Goal: Task Accomplishment & Management: Use online tool/utility

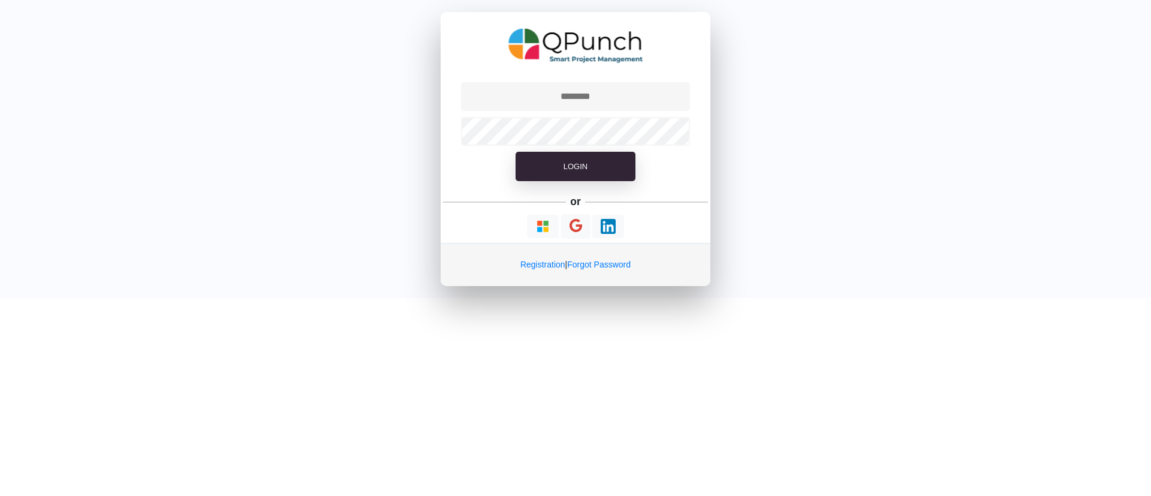
click at [591, 99] on input "text" at bounding box center [576, 96] width 230 height 29
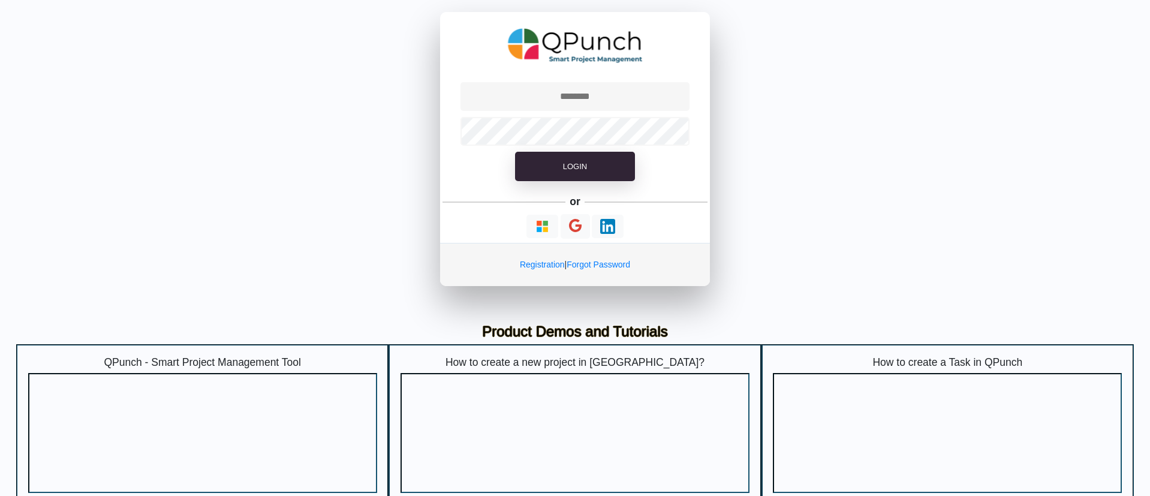
type input "**********"
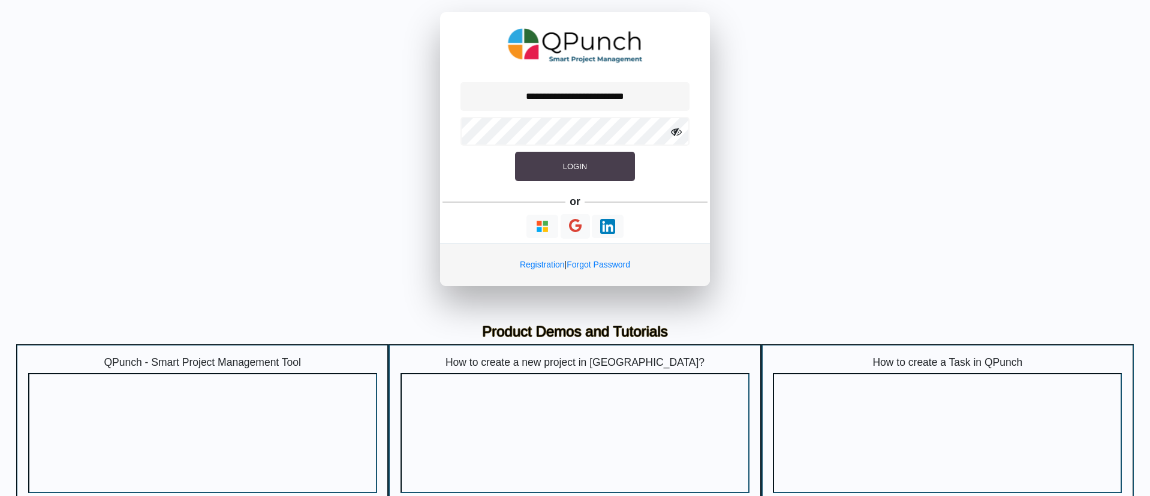
click at [588, 159] on button "Login" at bounding box center [575, 167] width 120 height 30
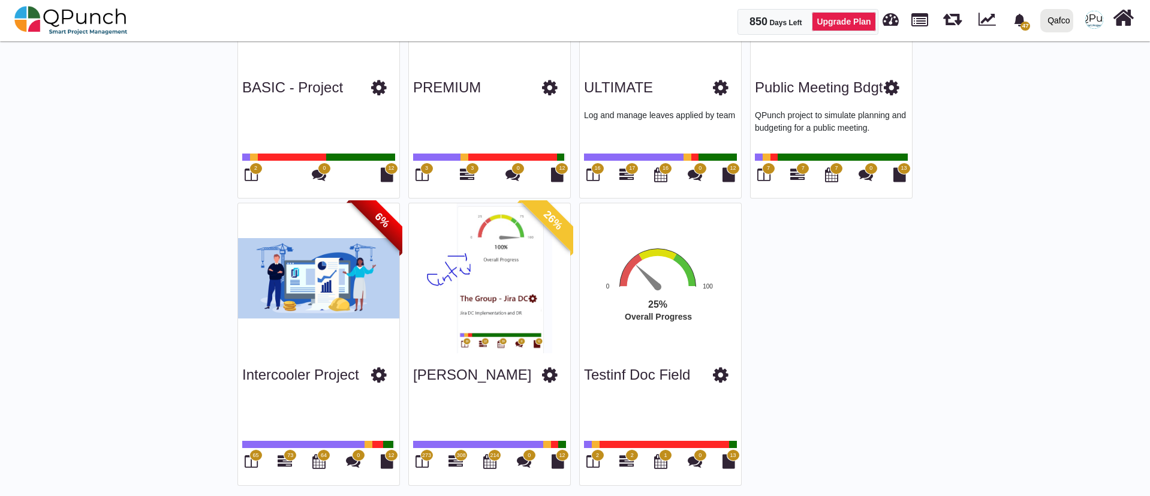
scroll to position [218, 0]
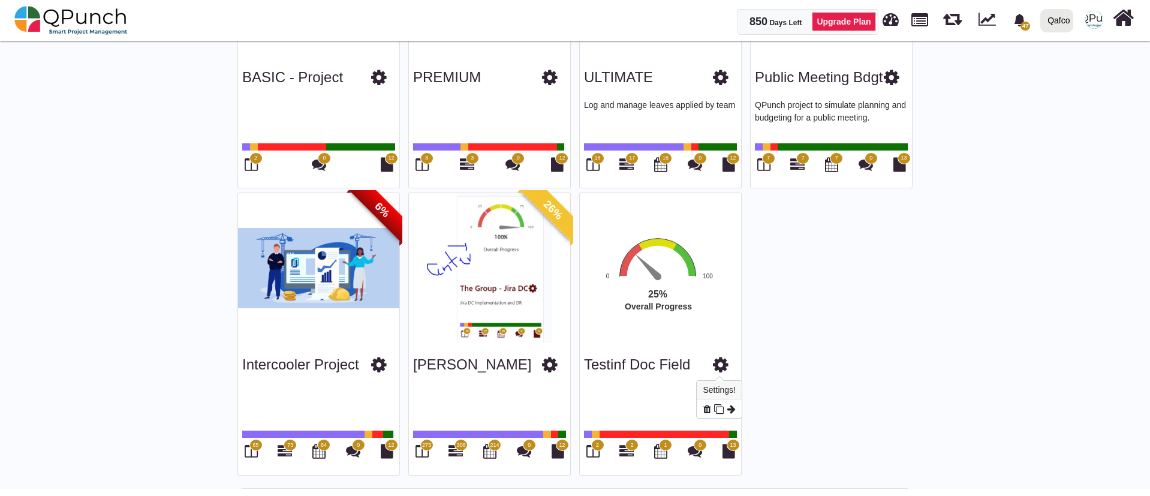
click at [718, 364] on icon at bounding box center [721, 365] width 16 height 18
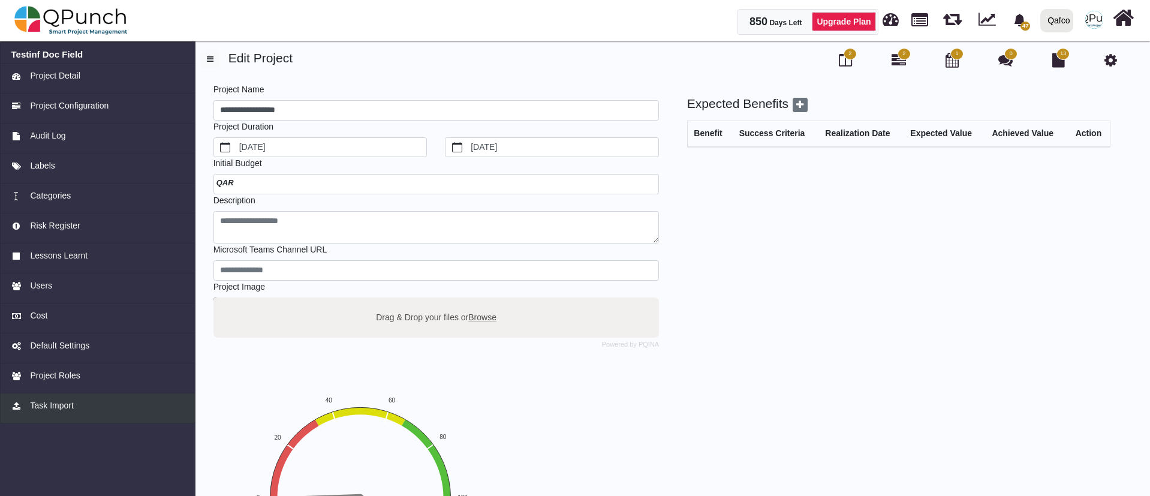
click at [67, 405] on span "Task Import" at bounding box center [51, 405] width 43 height 13
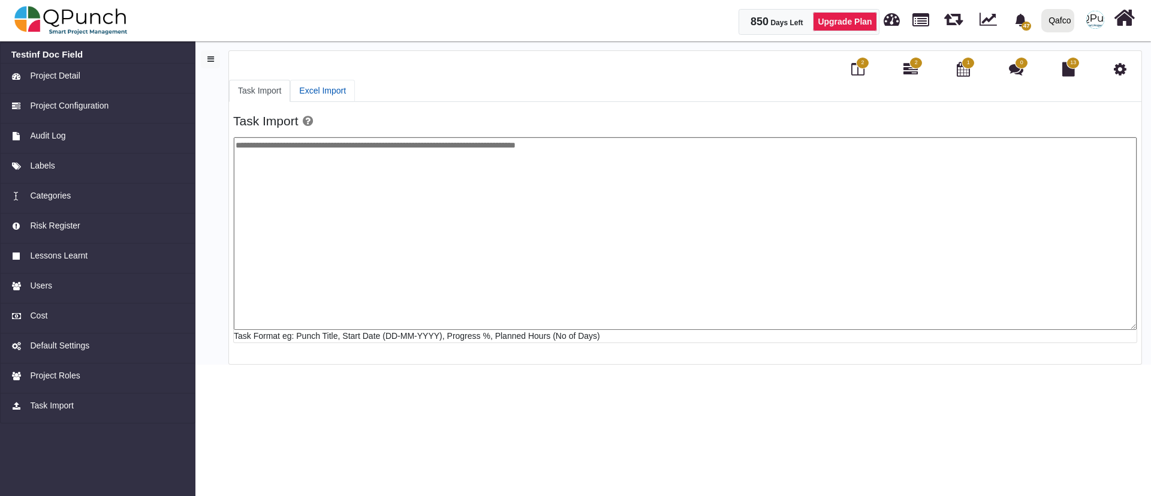
click at [320, 88] on link "Excel Import" at bounding box center [322, 91] width 65 height 22
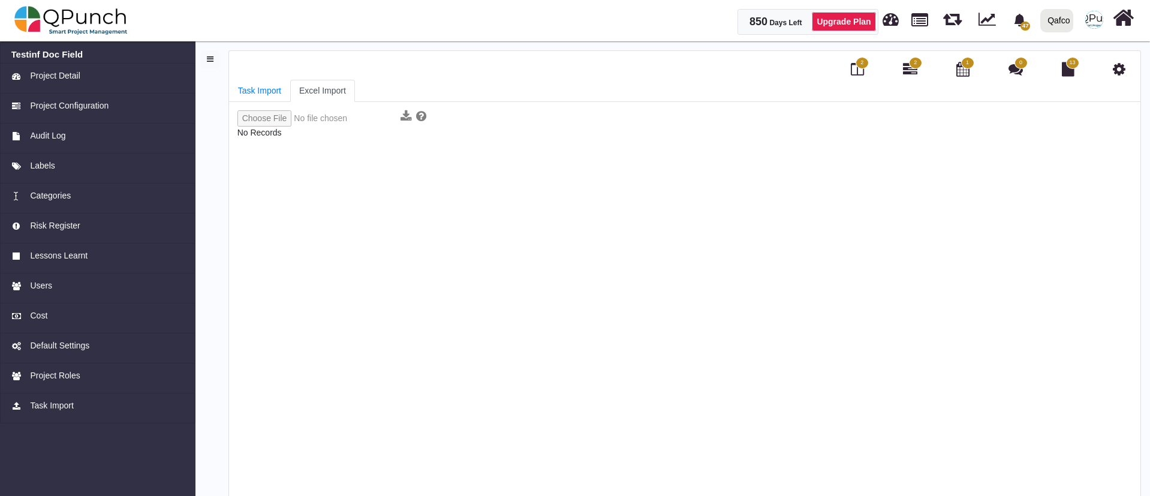
click at [267, 120] on input "file" at bounding box center [316, 118] width 159 height 16
type input "**********"
click at [278, 119] on input "file" at bounding box center [316, 118] width 159 height 16
click at [279, 124] on input "file" at bounding box center [316, 118] width 159 height 16
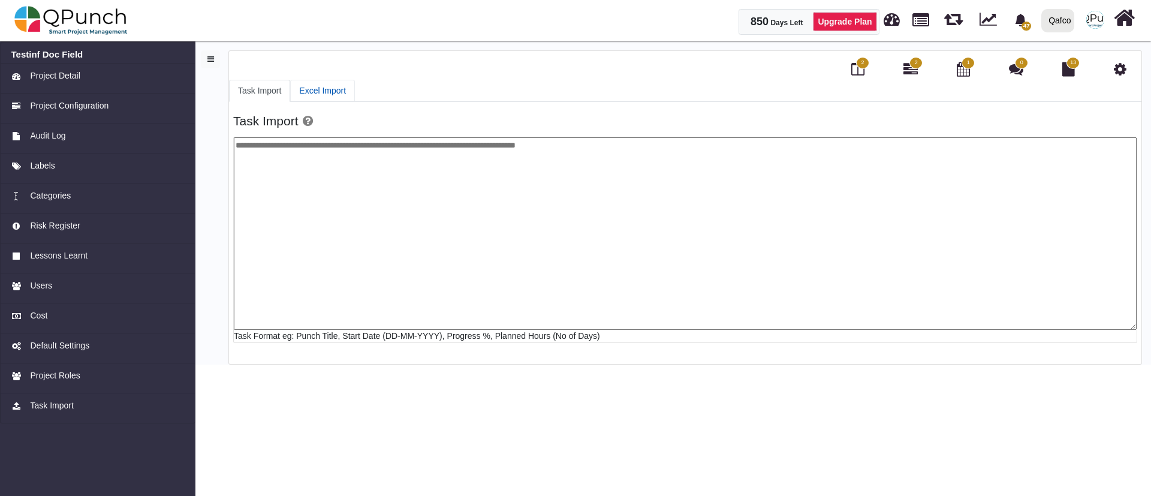
click at [315, 86] on link "Excel Import" at bounding box center [322, 91] width 65 height 22
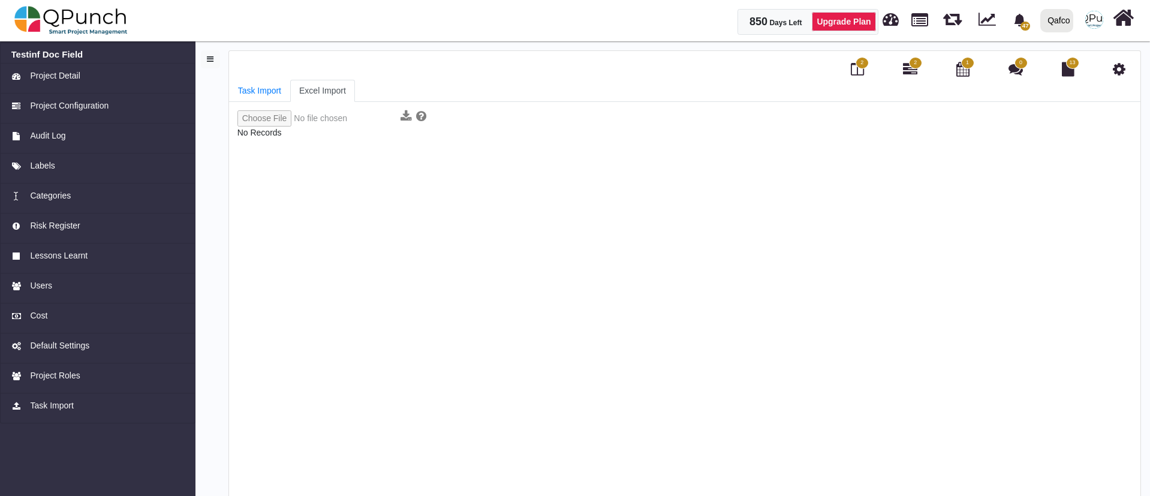
click at [265, 108] on div "Task Import Excel Import Task Import Task Format eg: Punch Title, Start Date (D…" at bounding box center [684, 293] width 911 height 427
click at [264, 119] on input "file" at bounding box center [316, 118] width 159 height 16
type input "**********"
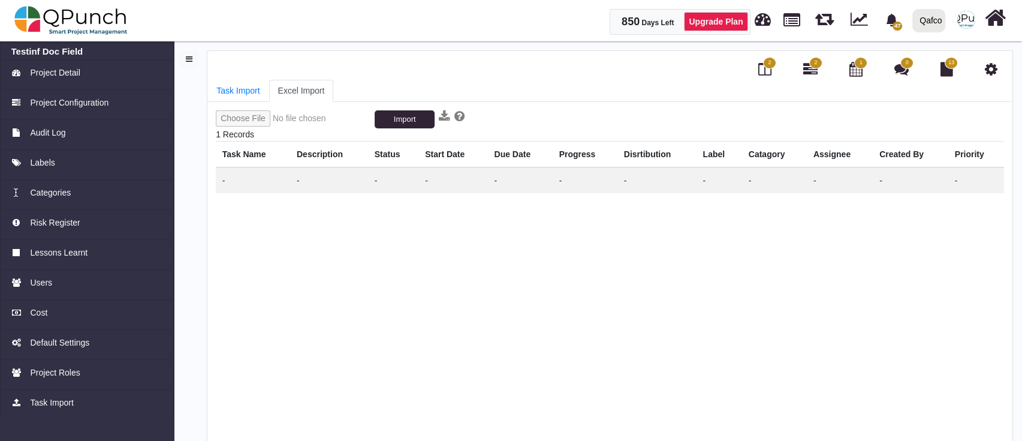
drag, startPoint x: 1150, startPoint y: 1, endPoint x: 669, endPoint y: 230, distance: 533.1
click at [669, 230] on div "Import 1 Records Task Name Description Status Start Date Due Date Progress Disr…" at bounding box center [610, 286] width 788 height 353
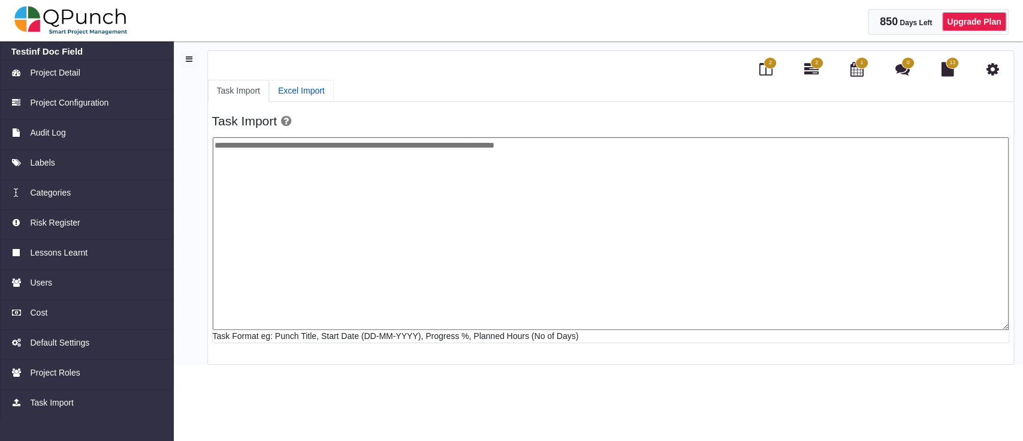
click at [290, 84] on link "Excel Import" at bounding box center [301, 91] width 65 height 22
